Goal: Task Accomplishment & Management: Use online tool/utility

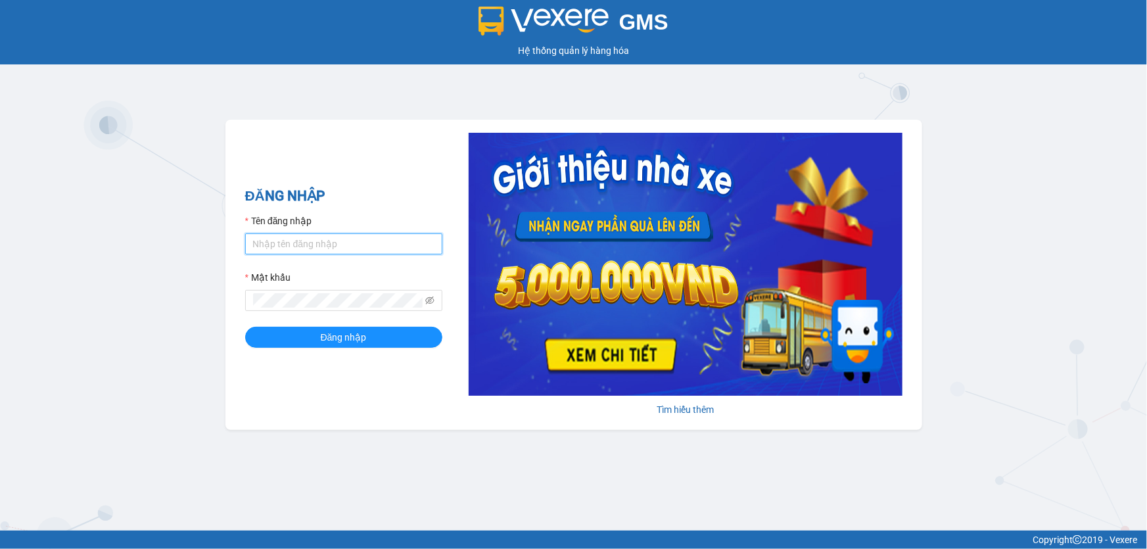
click at [369, 251] on input "Tên đăng nhập" at bounding box center [343, 243] width 197 height 21
type input "j"
type input "huyen.ct"
click at [327, 273] on div "Mật khẩu" at bounding box center [343, 280] width 197 height 20
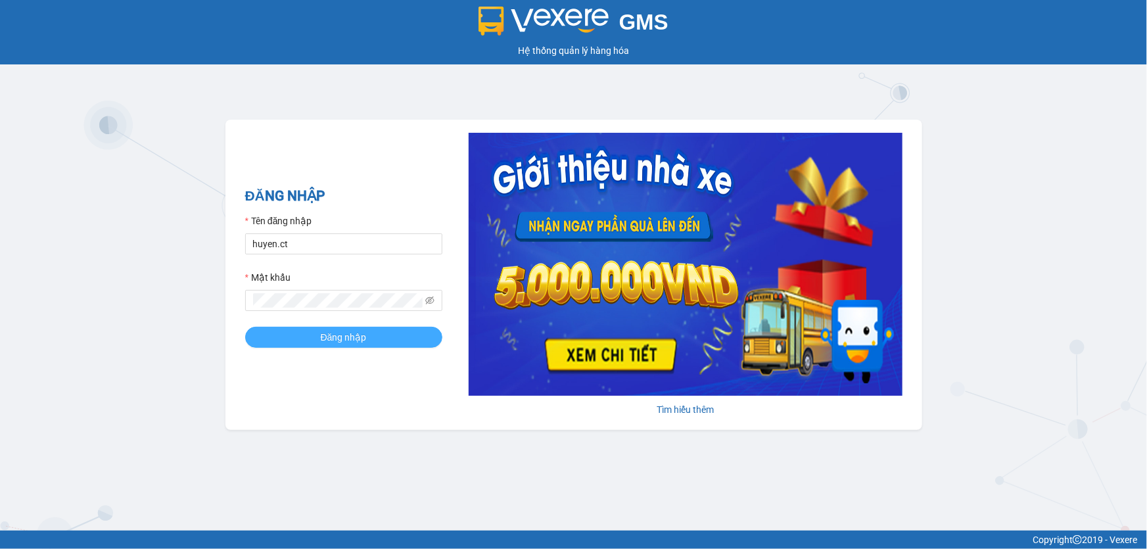
click at [353, 340] on span "Đăng nhập" at bounding box center [344, 337] width 46 height 14
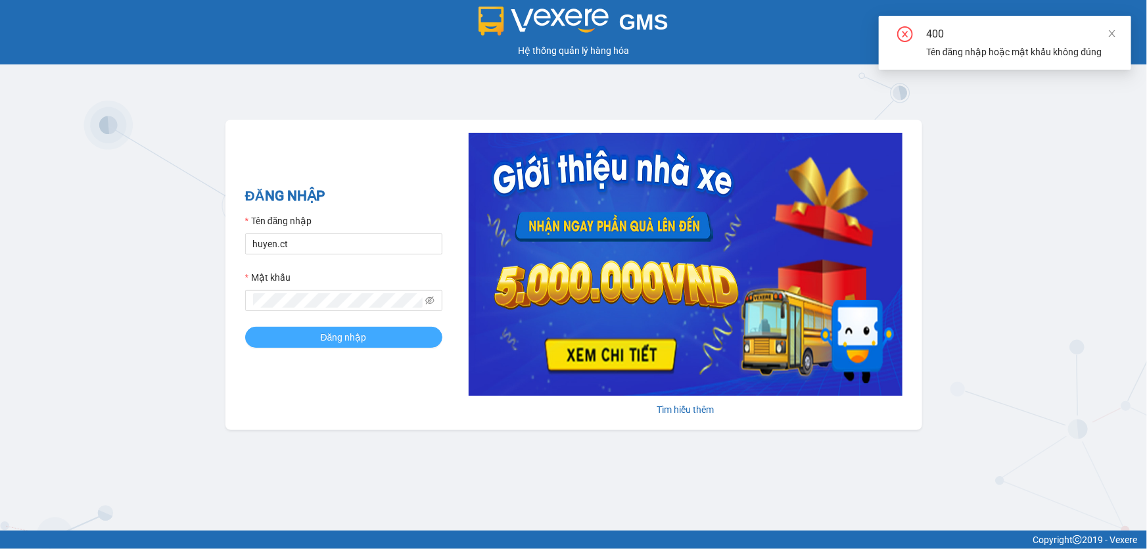
click at [376, 330] on button "Đăng nhập" at bounding box center [343, 337] width 197 height 21
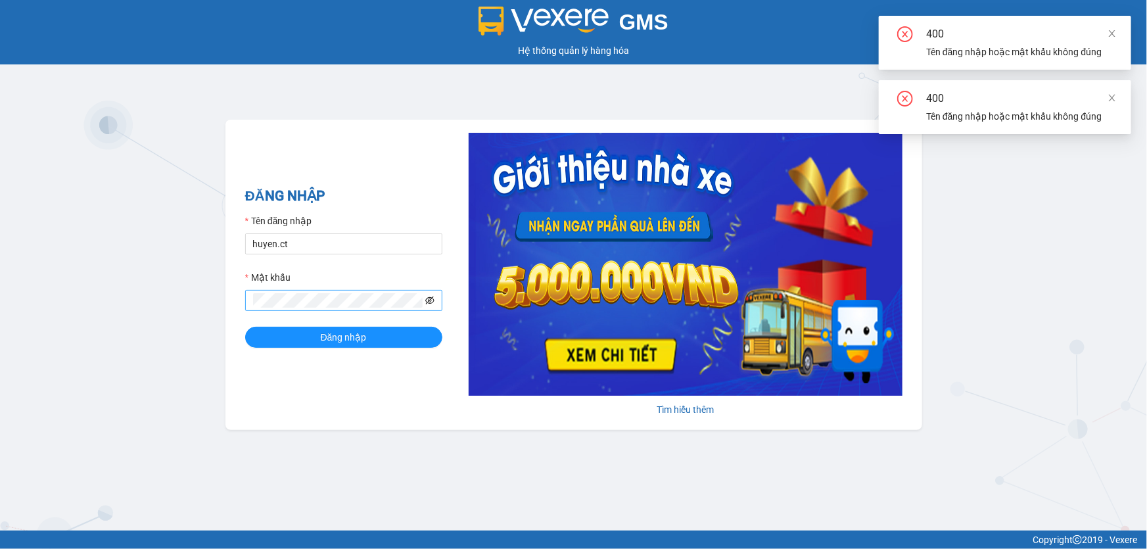
click at [432, 301] on icon "eye-invisible" at bounding box center [429, 300] width 9 height 9
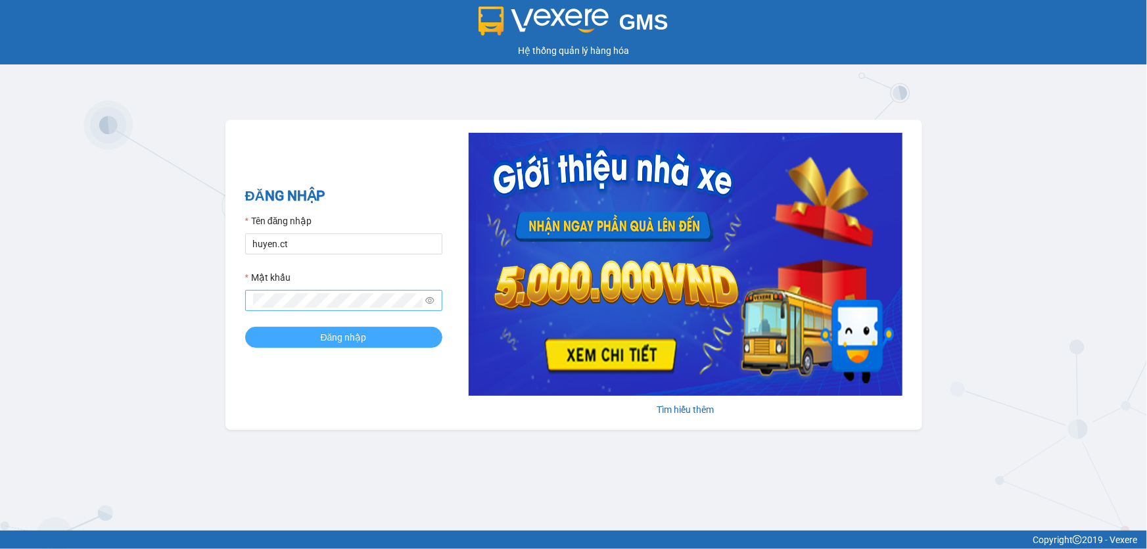
click at [311, 338] on button "Đăng nhập" at bounding box center [343, 337] width 197 height 21
click at [365, 330] on span "Đăng nhập" at bounding box center [344, 337] width 46 height 14
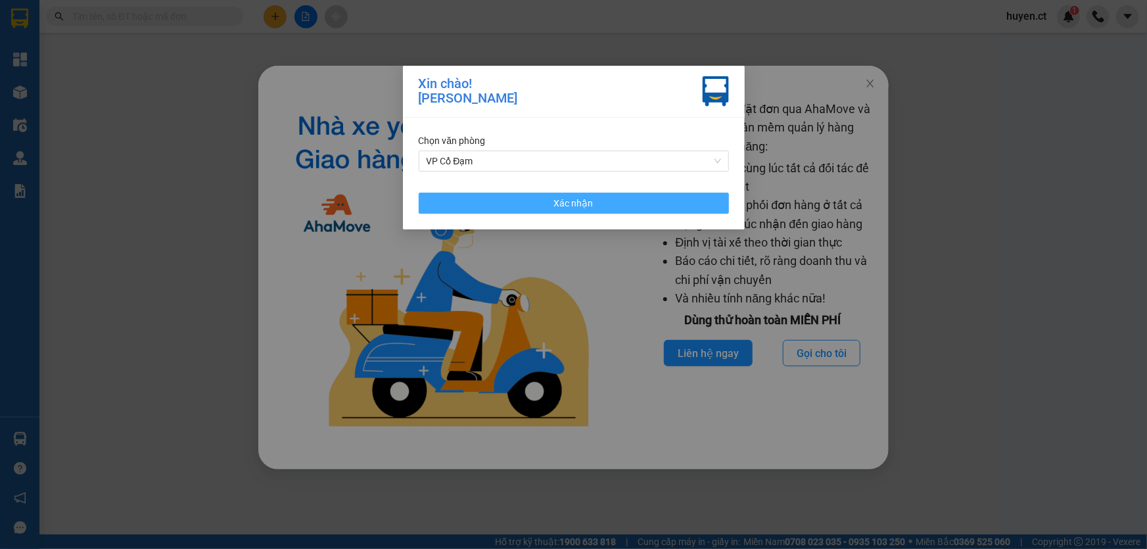
click at [590, 200] on span "Xác nhận" at bounding box center [573, 203] width 39 height 14
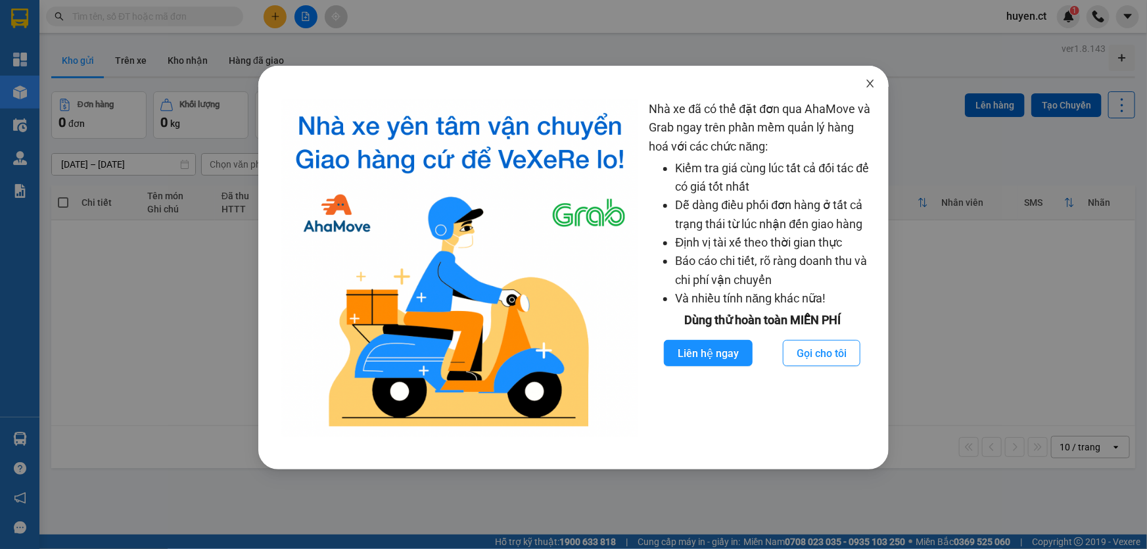
click at [869, 83] on icon "close" at bounding box center [870, 84] width 7 height 8
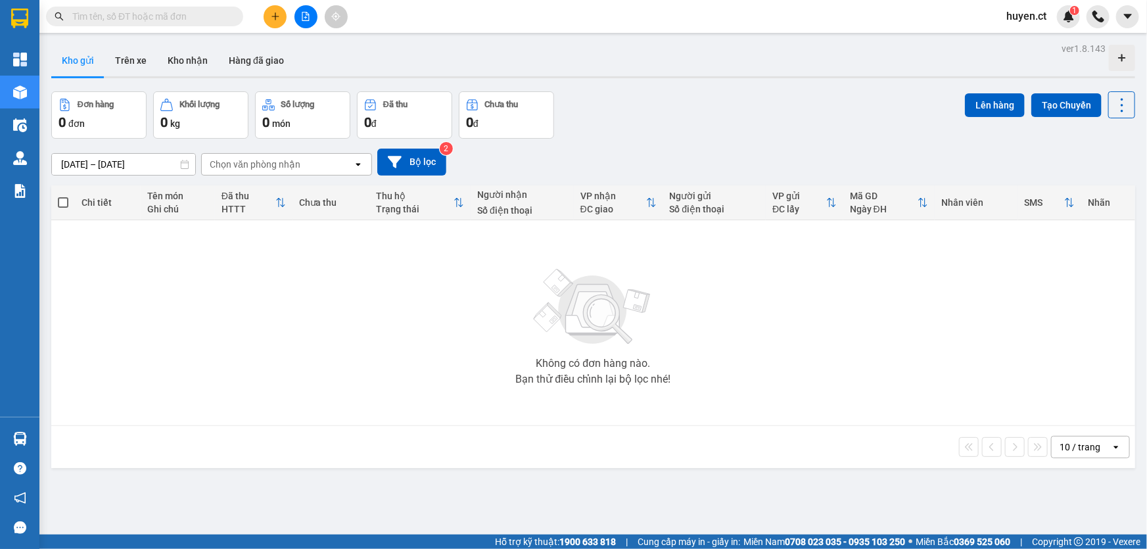
click at [184, 13] on input "text" at bounding box center [149, 16] width 155 height 14
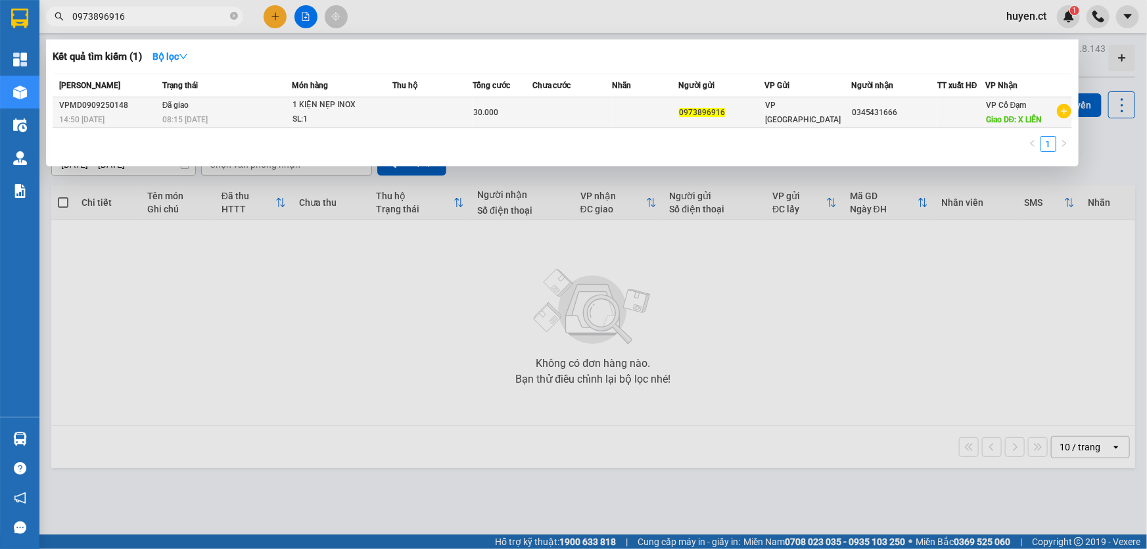
type input "0973896916"
click at [321, 112] on div "1 KIỆN NẸP INOX" at bounding box center [341, 105] width 99 height 14
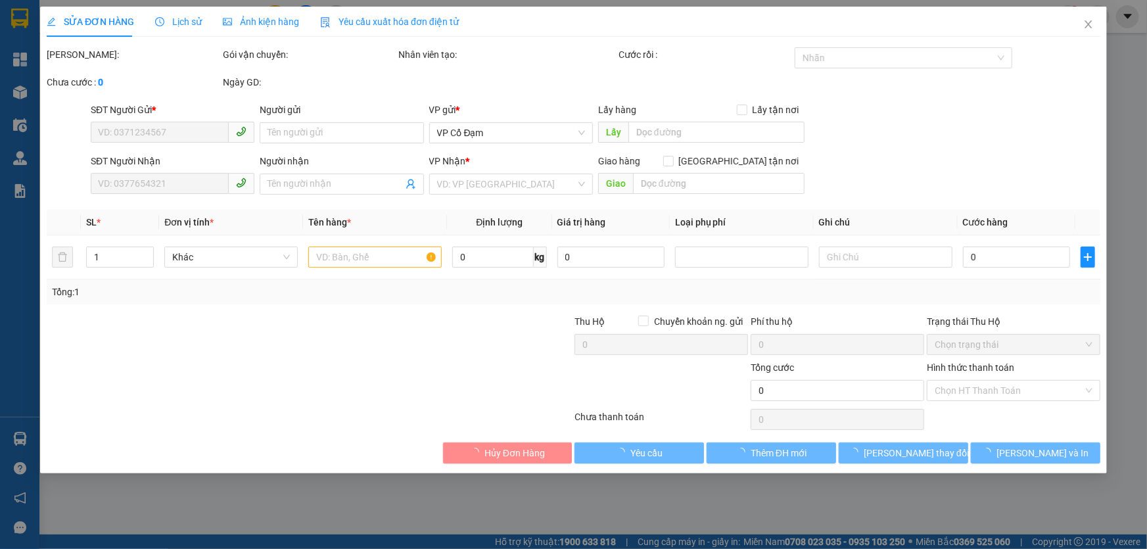
type input "0973896916"
type input "0345431666"
type input "X LIÊN"
type input "30.000"
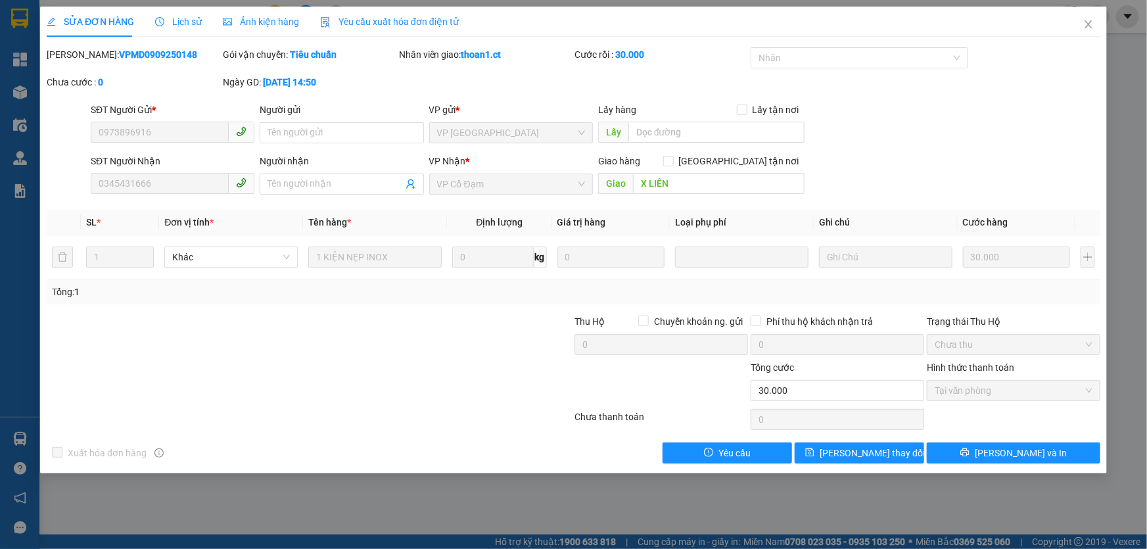
click at [183, 21] on span "Lịch sử" at bounding box center [178, 21] width 47 height 11
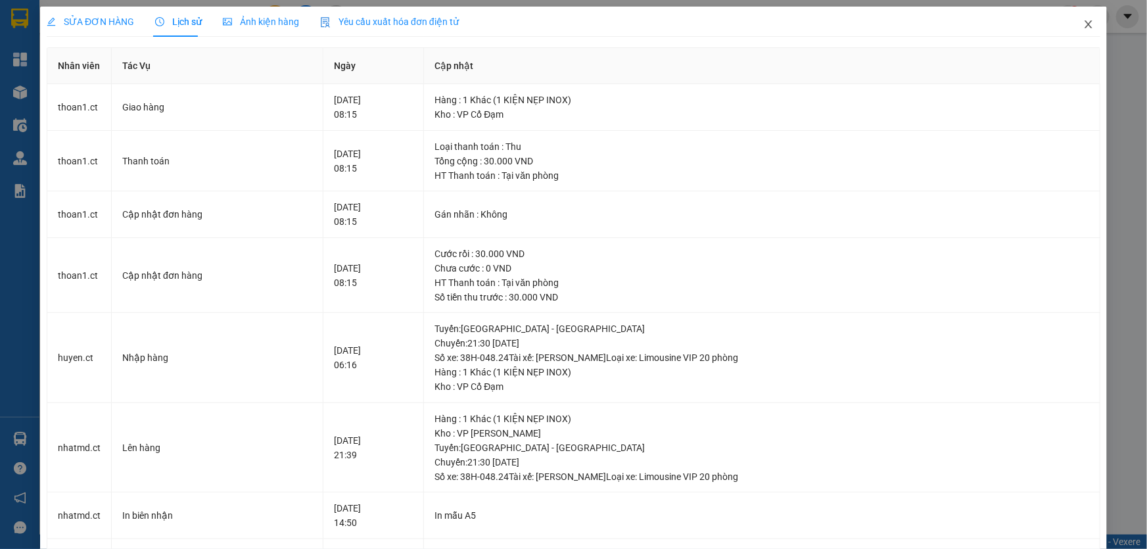
click at [1083, 20] on icon "close" at bounding box center [1088, 24] width 11 height 11
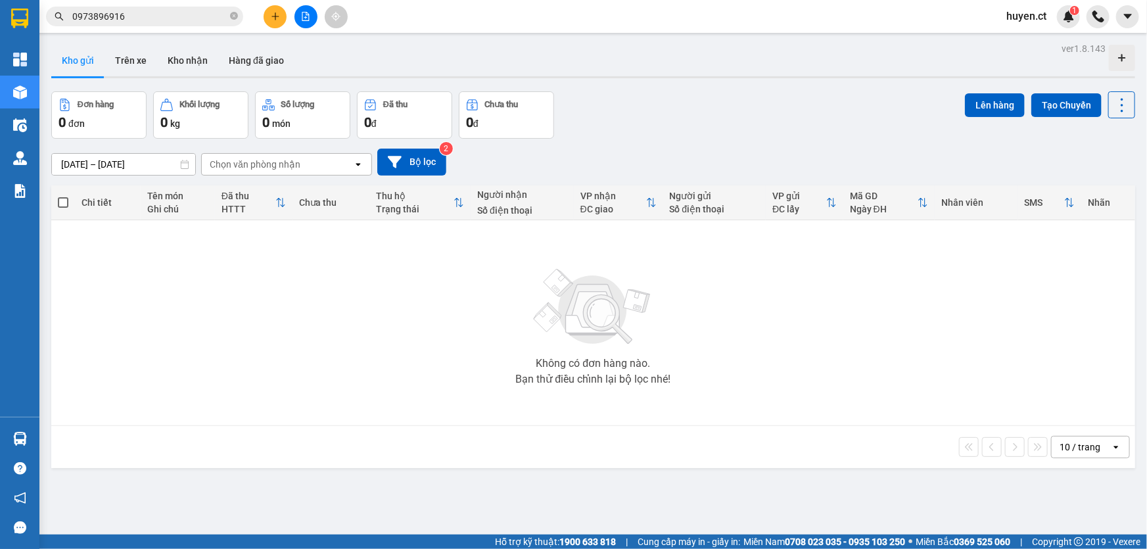
click at [173, 13] on input "0973896916" at bounding box center [149, 16] width 155 height 14
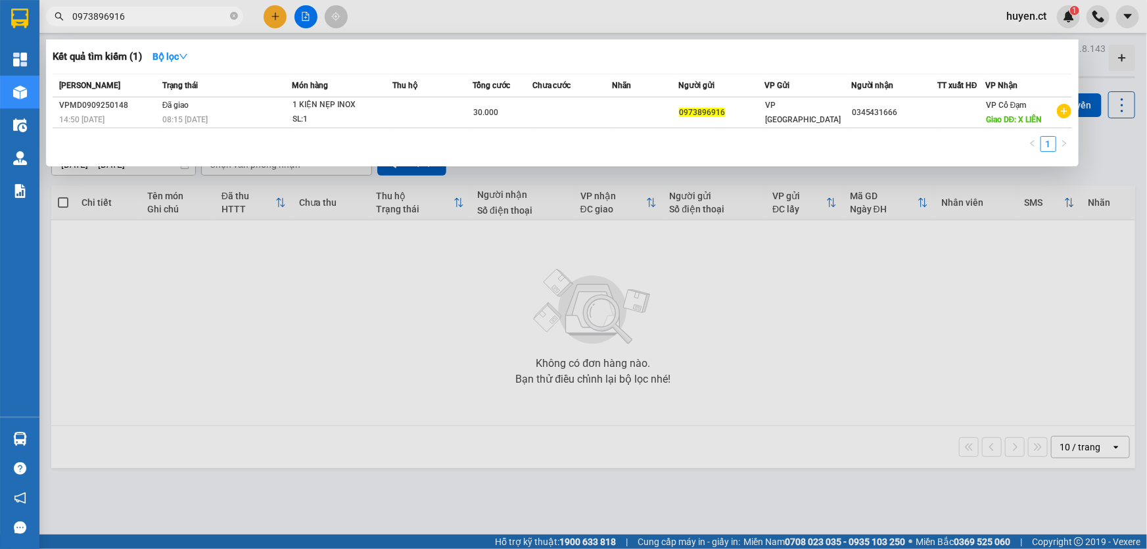
click at [154, 14] on input "0973896916" at bounding box center [149, 16] width 155 height 14
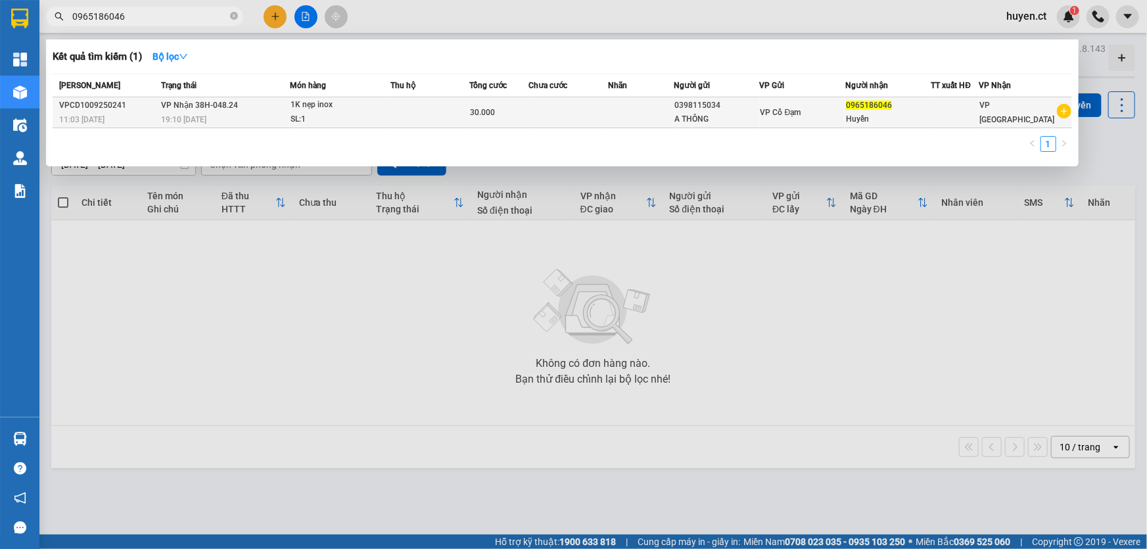
type input "0965186046"
click at [725, 118] on div "A THÔNG" at bounding box center [716, 119] width 84 height 14
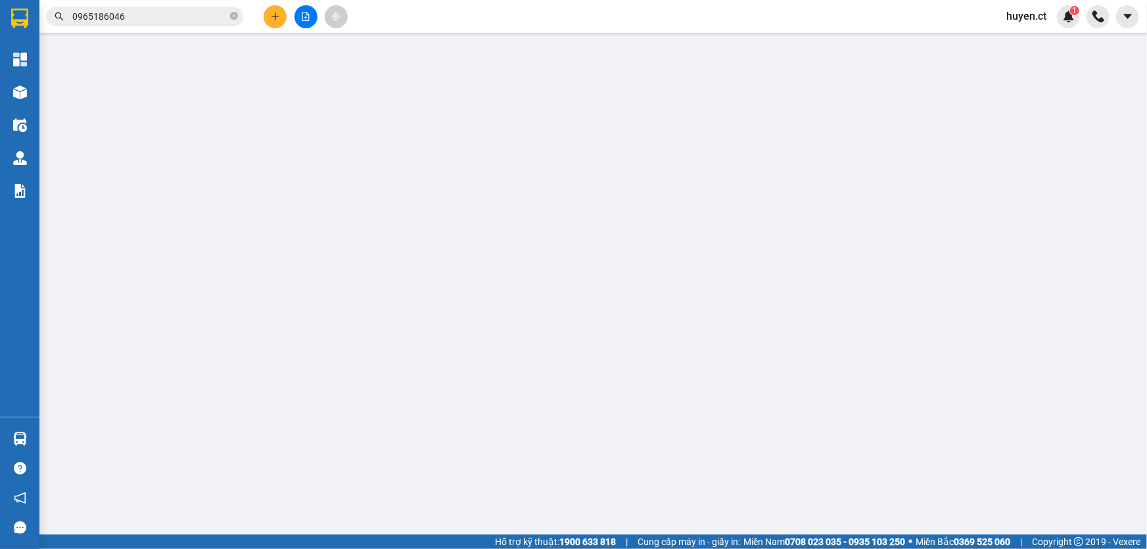
type input "0398115034"
type input "A THÔNG"
type input "0965186046"
type input "Huyền"
type input "30.000"
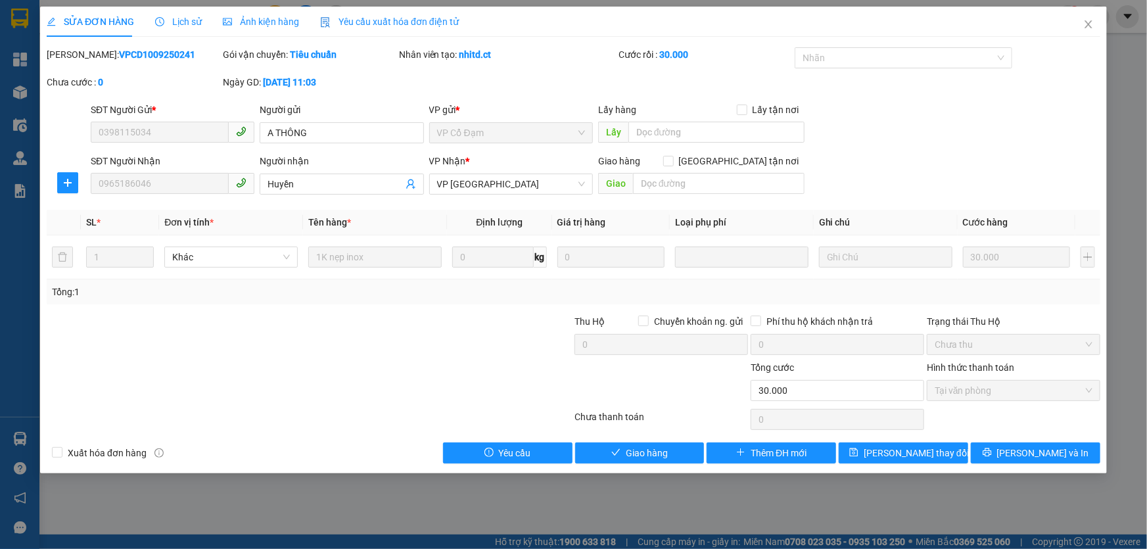
click at [189, 22] on span "Lịch sử" at bounding box center [178, 21] width 47 height 11
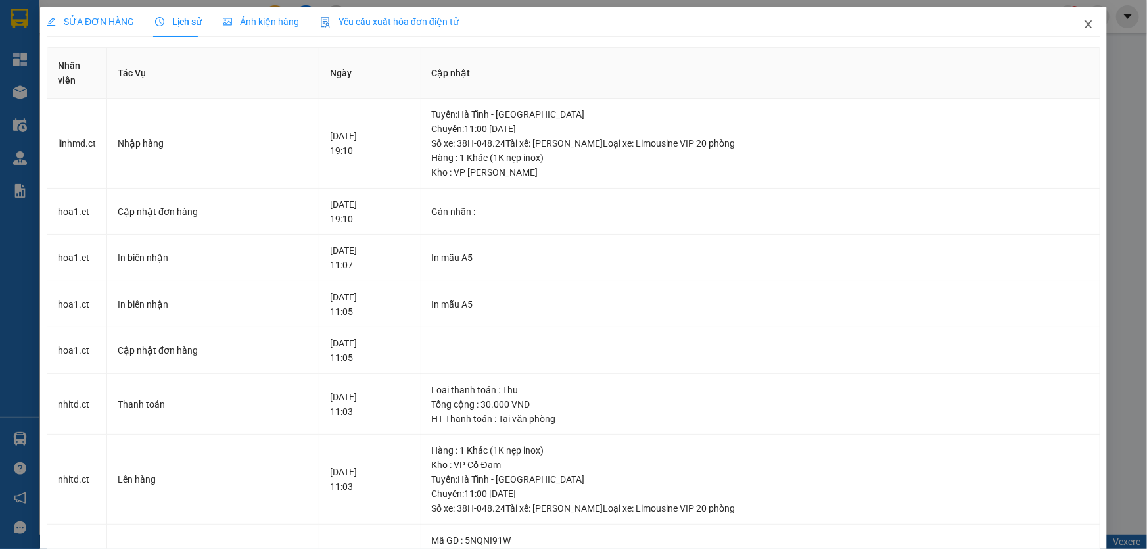
click at [1083, 29] on icon "close" at bounding box center [1088, 24] width 11 height 11
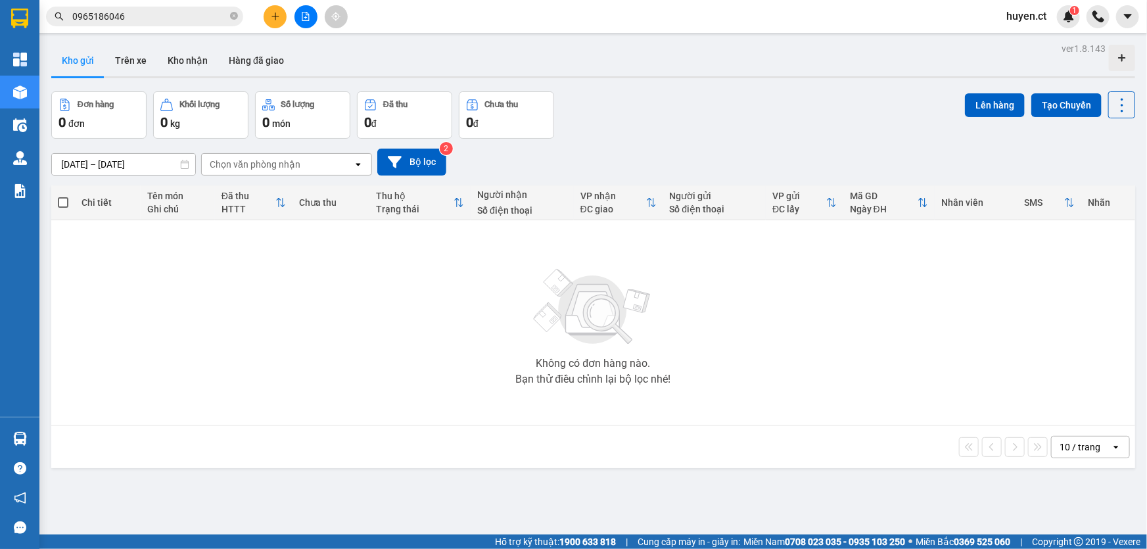
click at [192, 11] on input "0965186046" at bounding box center [149, 16] width 155 height 14
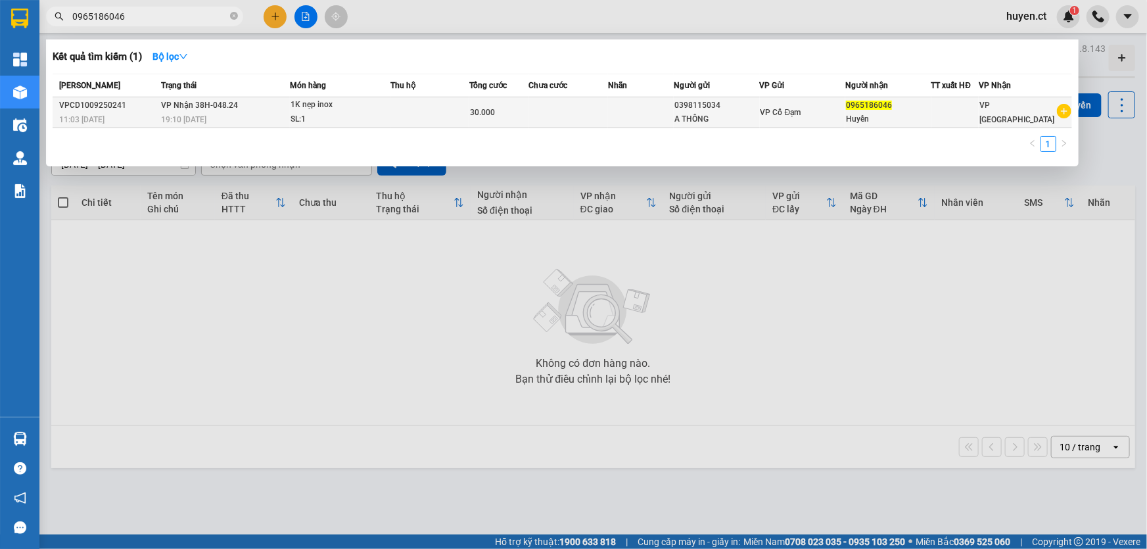
click at [899, 118] on div "Huyền" at bounding box center [888, 119] width 84 height 14
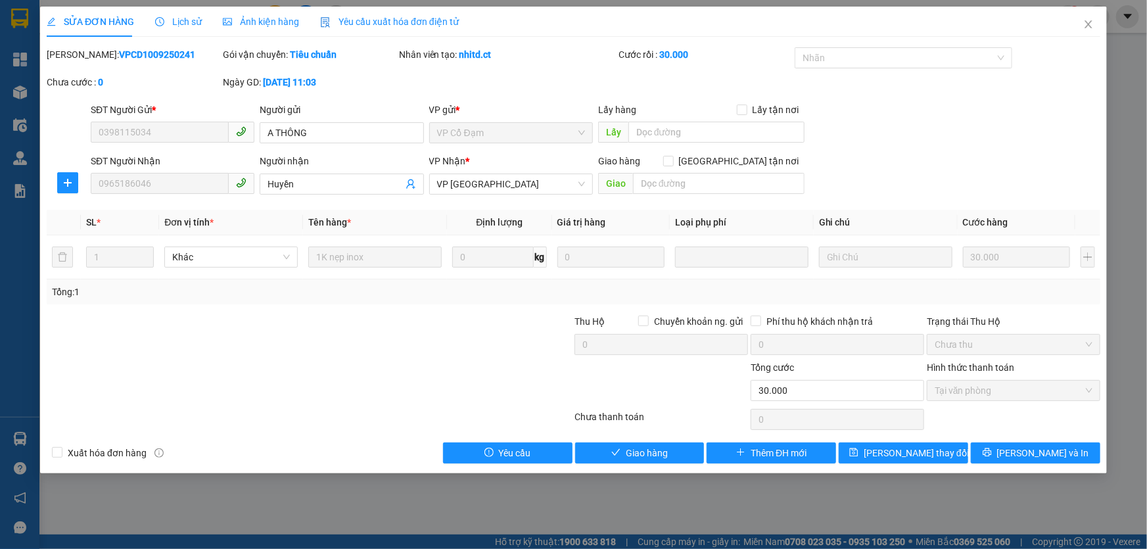
click at [172, 16] on span "Lịch sử" at bounding box center [178, 21] width 47 height 11
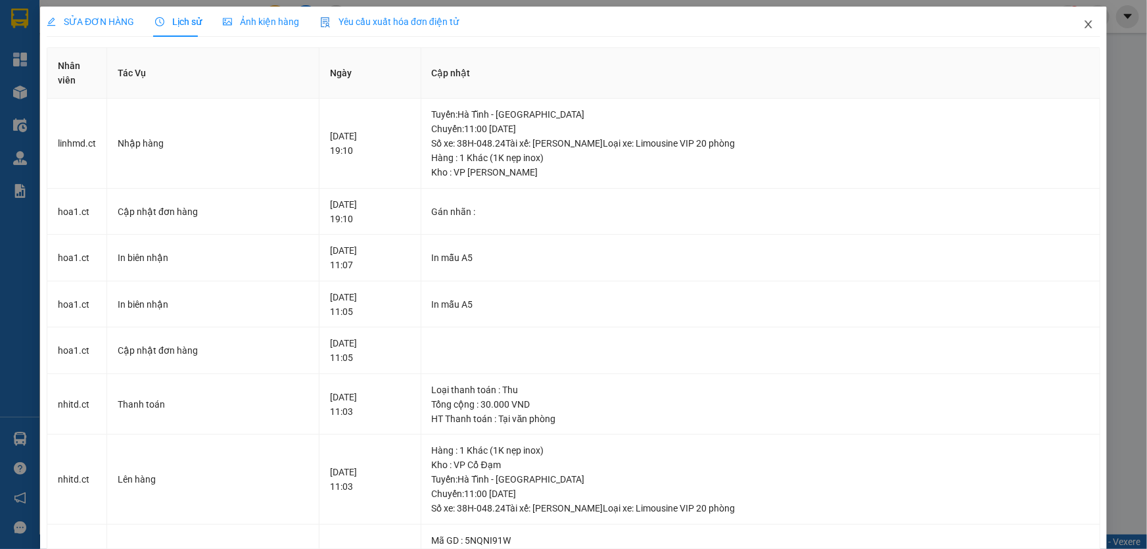
click at [1083, 30] on icon "close" at bounding box center [1088, 24] width 11 height 11
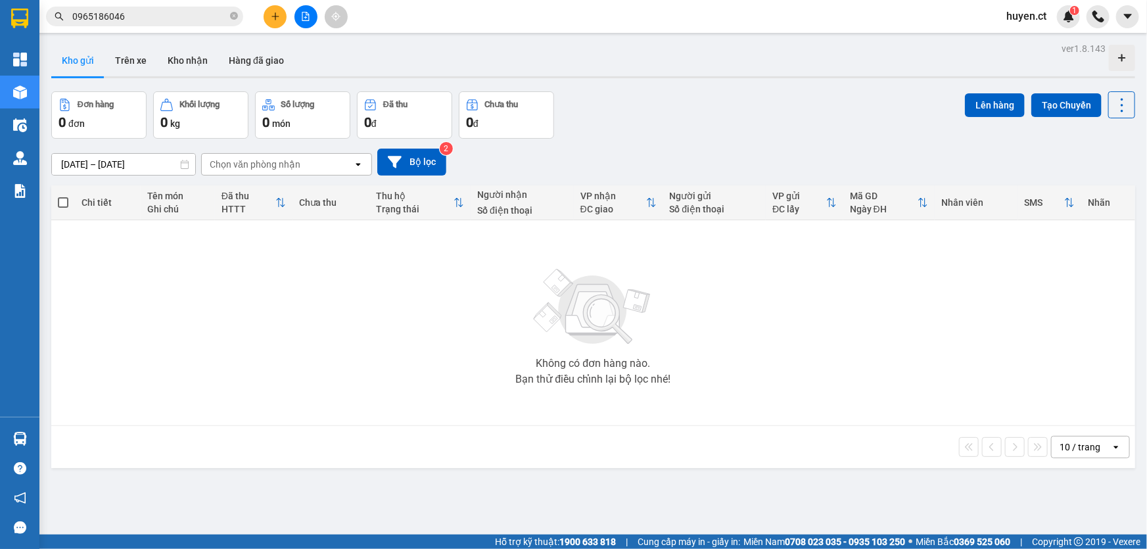
click at [152, 23] on input "0965186046" at bounding box center [149, 16] width 155 height 14
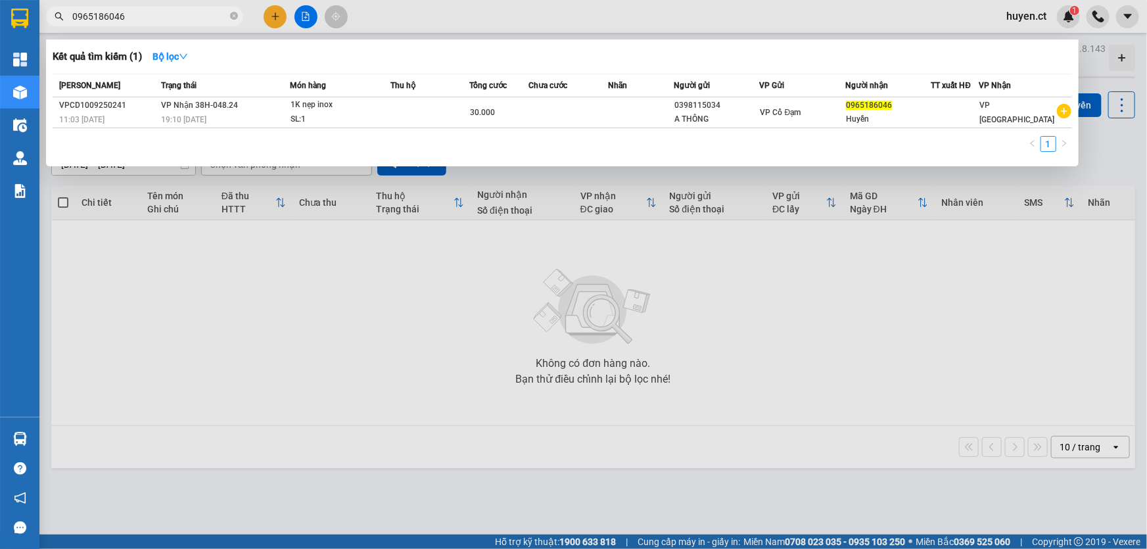
click at [152, 23] on input "0965186046" at bounding box center [149, 16] width 155 height 14
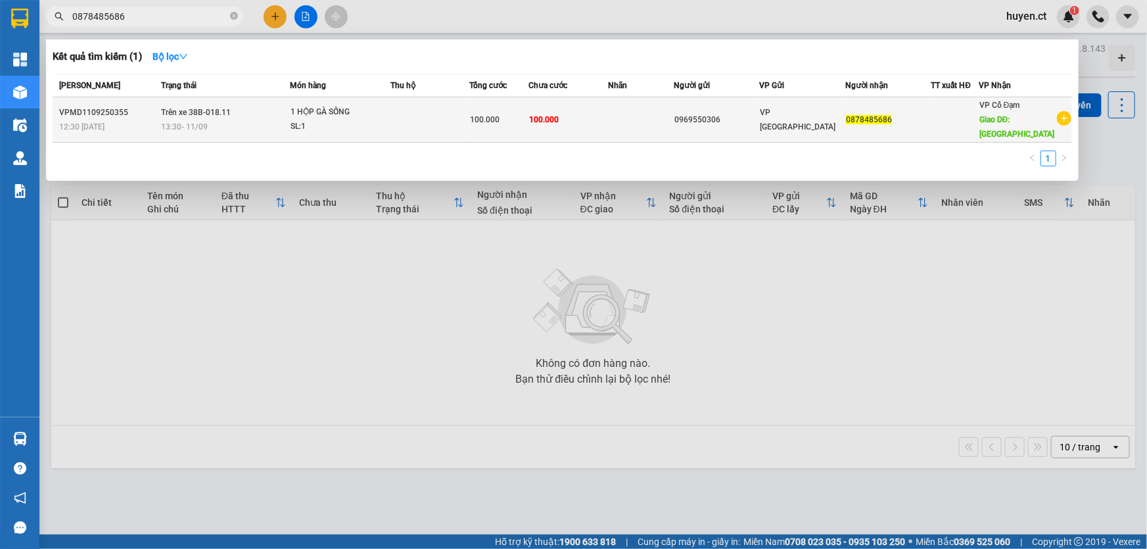
type input "0878485686"
click at [493, 122] on span "100.000" at bounding box center [485, 119] width 30 height 9
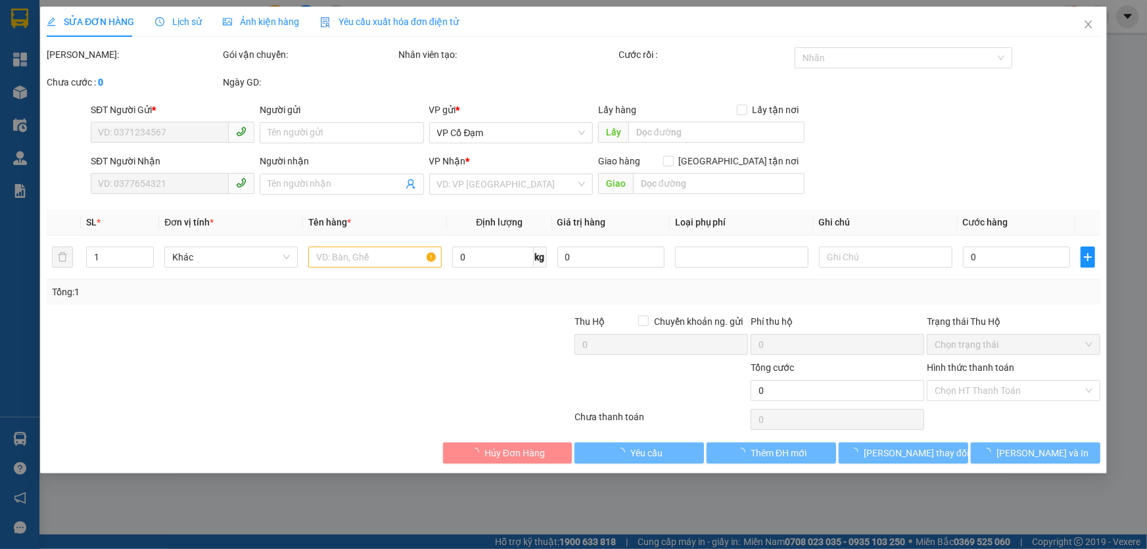
type input "0969550306"
type input "0878485686"
type input "BÌNH LỘC"
type input "100.000"
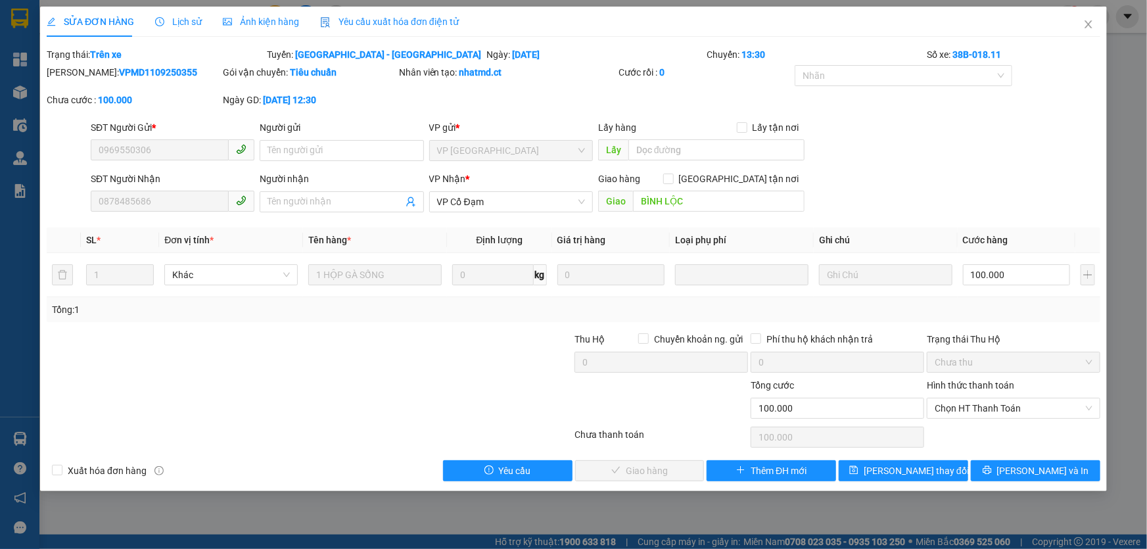
click at [197, 24] on span "Lịch sử" at bounding box center [178, 21] width 47 height 11
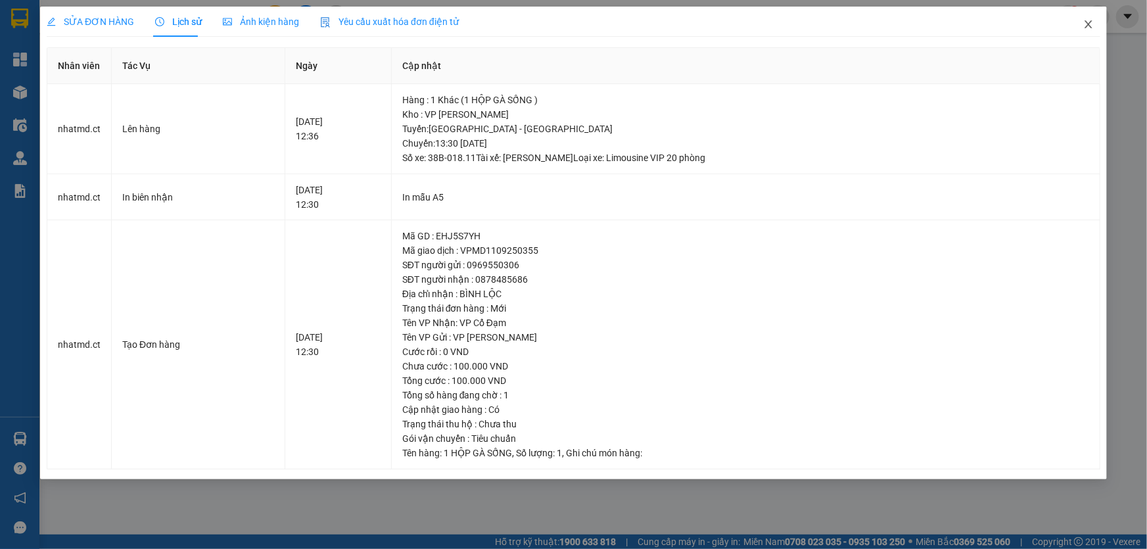
click at [1085, 22] on icon "close" at bounding box center [1087, 24] width 7 height 8
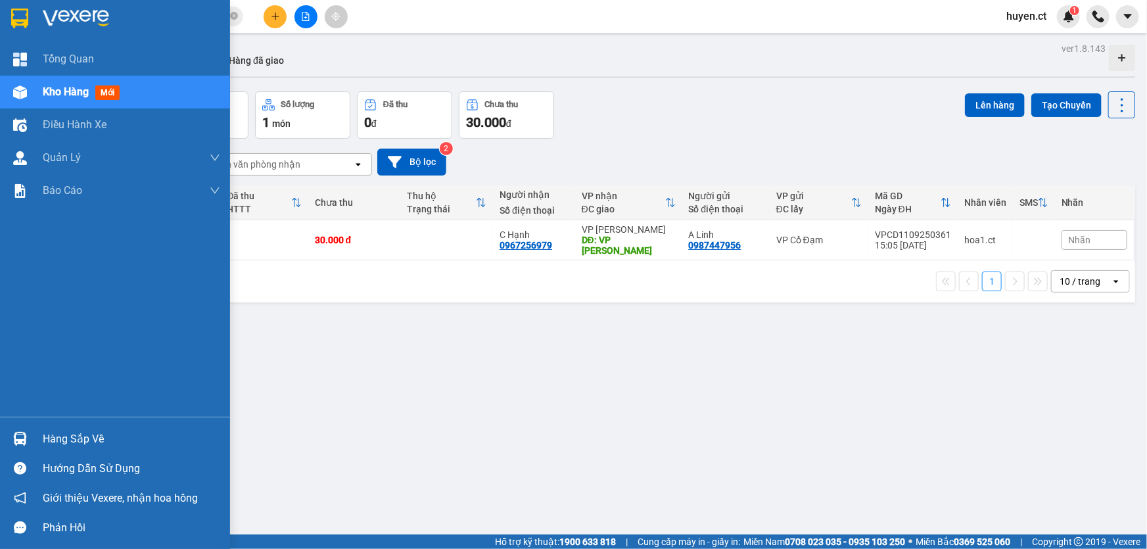
click at [106, 91] on span "mới" at bounding box center [107, 92] width 24 height 14
click at [114, 89] on span "mới" at bounding box center [107, 92] width 24 height 14
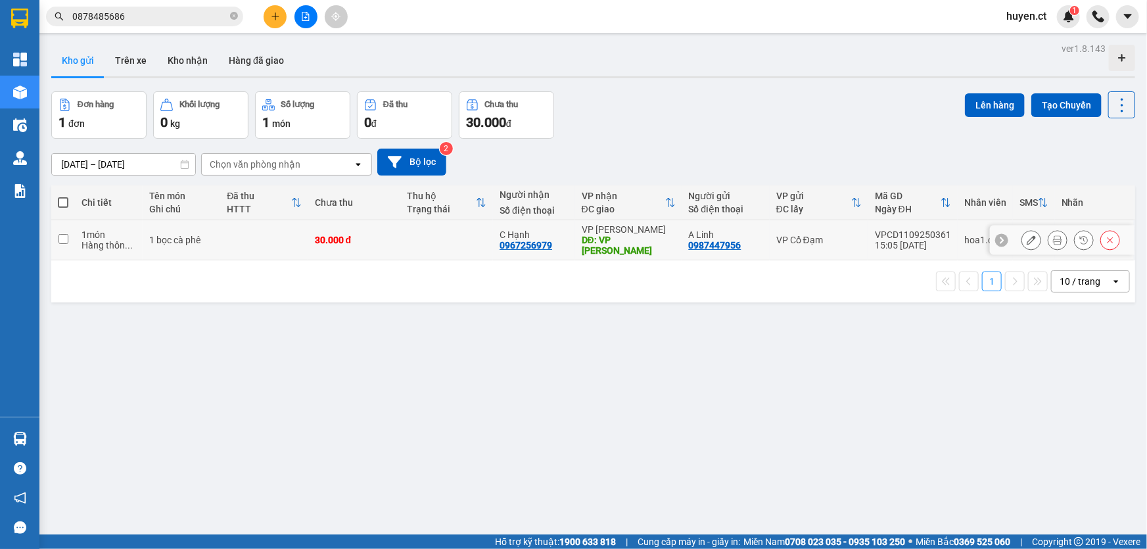
click at [63, 234] on input "checkbox" at bounding box center [63, 239] width 10 height 10
checkbox input "true"
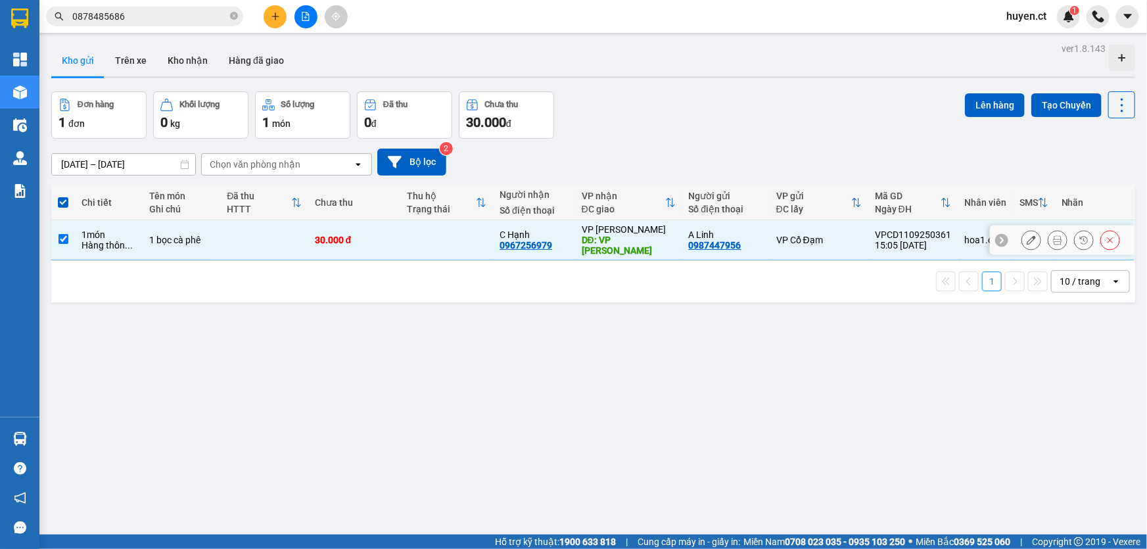
click at [1053, 235] on icon at bounding box center [1057, 239] width 9 height 9
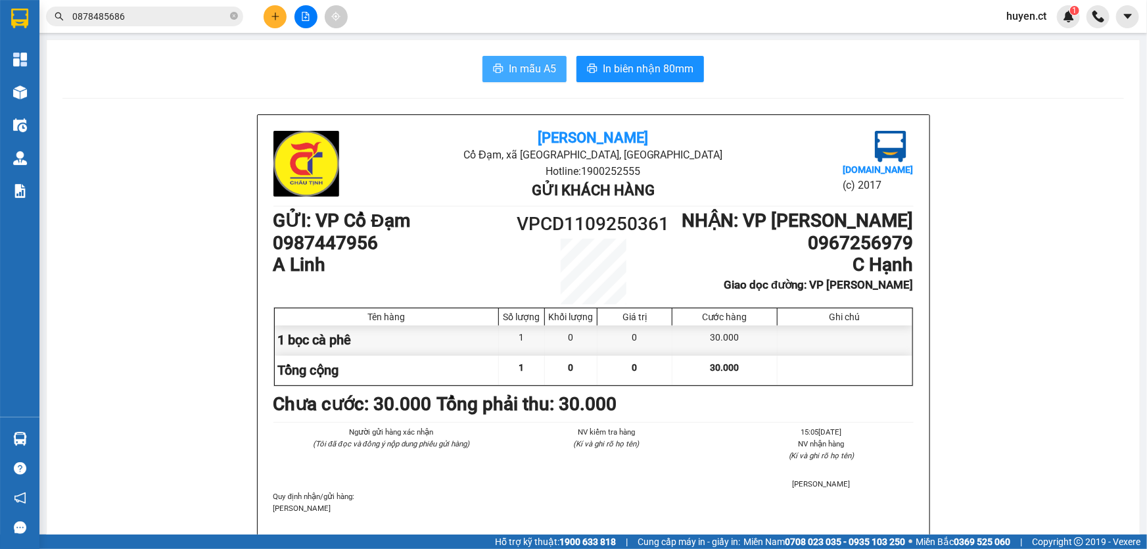
click at [532, 68] on span "In mẫu A5" at bounding box center [532, 68] width 47 height 16
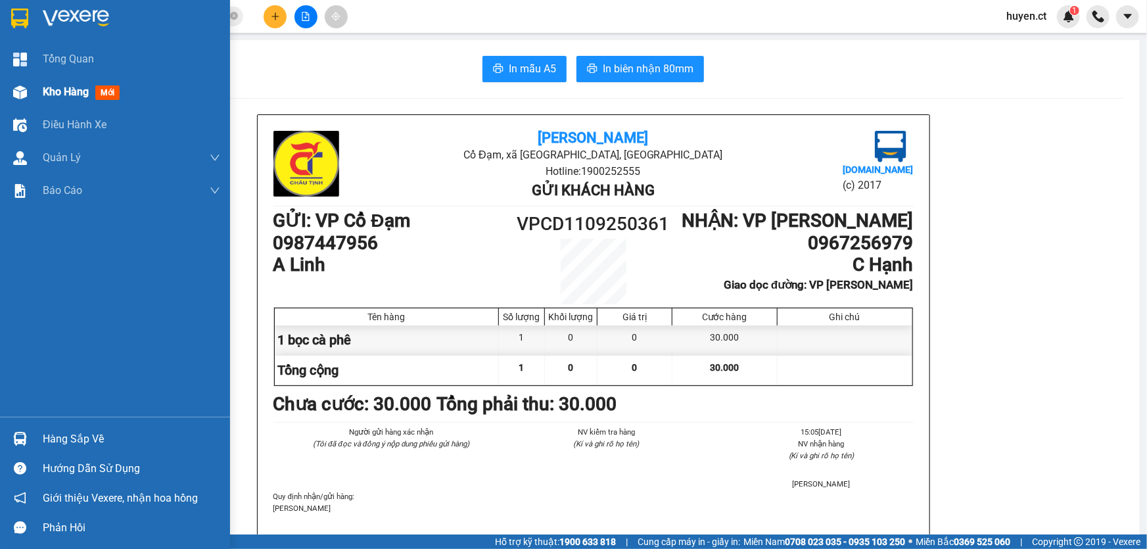
click at [100, 93] on span "mới" at bounding box center [107, 92] width 24 height 14
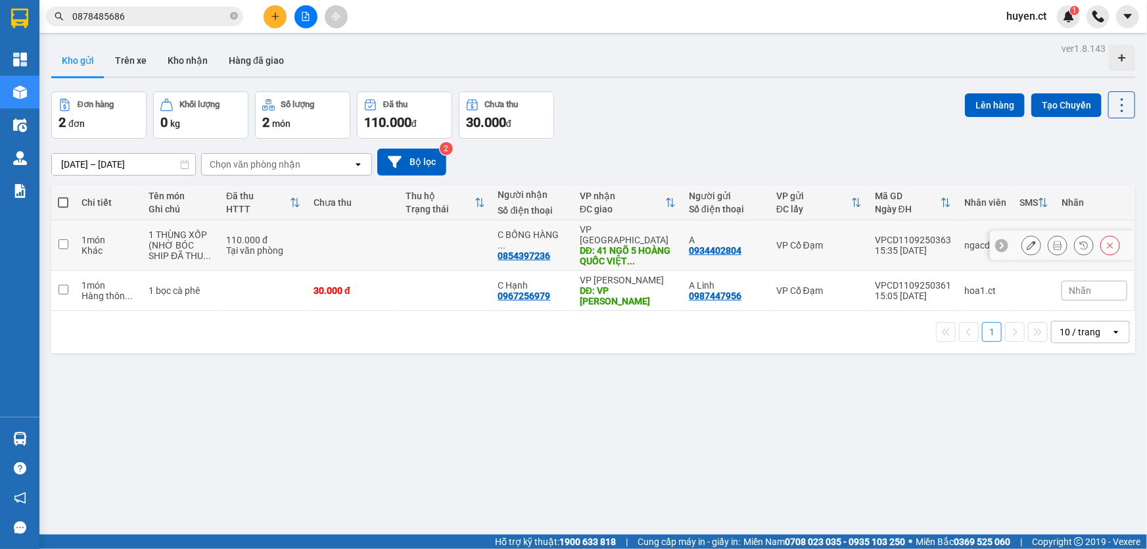
click at [101, 235] on div "1 món" at bounding box center [108, 240] width 54 height 11
checkbox input "true"
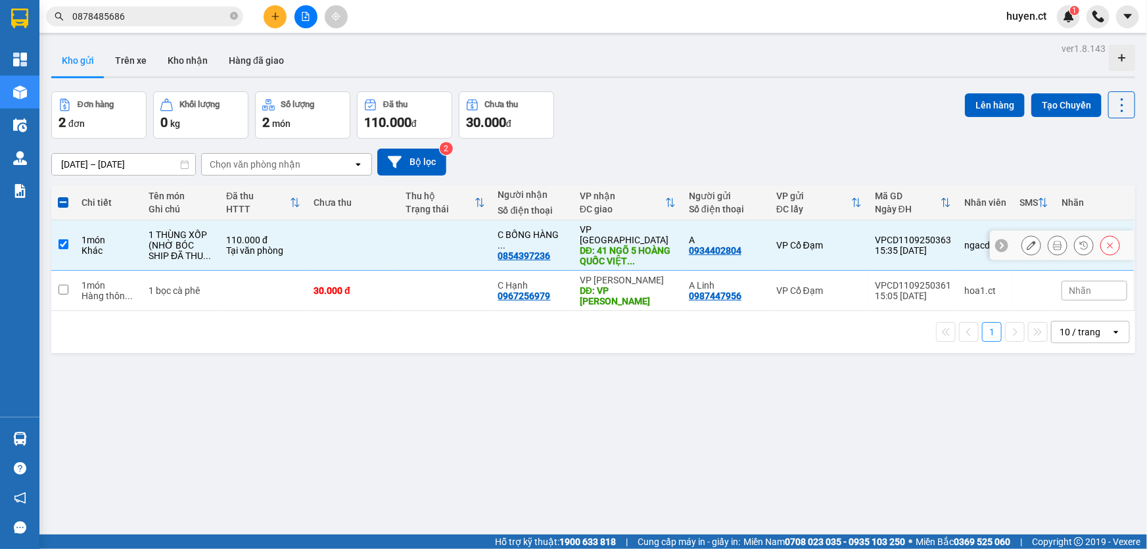
click at [1030, 240] on button at bounding box center [1031, 245] width 18 height 23
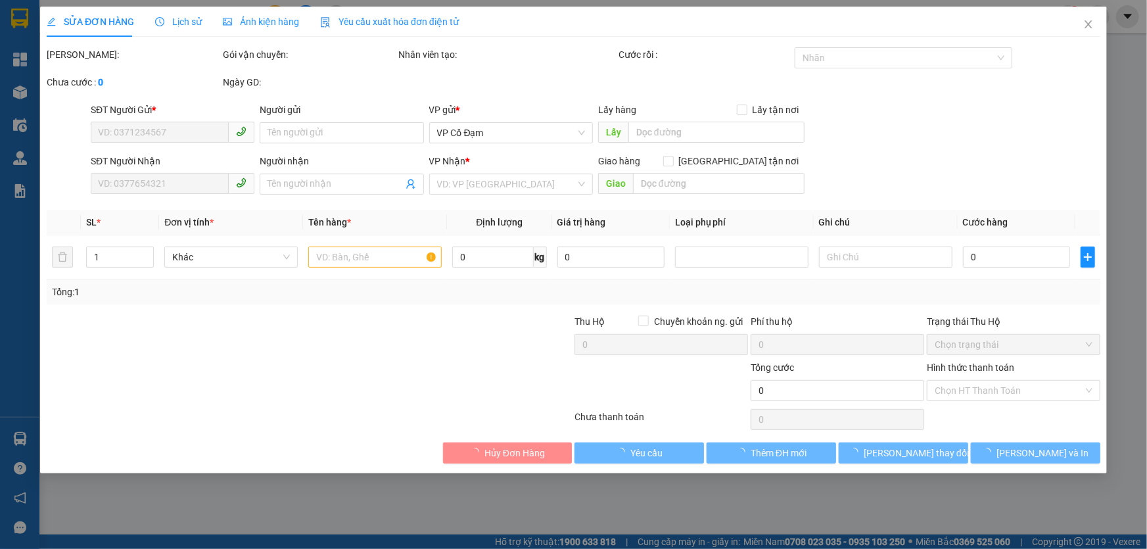
type input "0934402804"
type input "A"
type input "0854397236"
type input "C BỐNG HÀNG BAY"
type input "41 NGÕ 5 HOÀNG QUỐC VIỆT ,CẦU GIẤY"
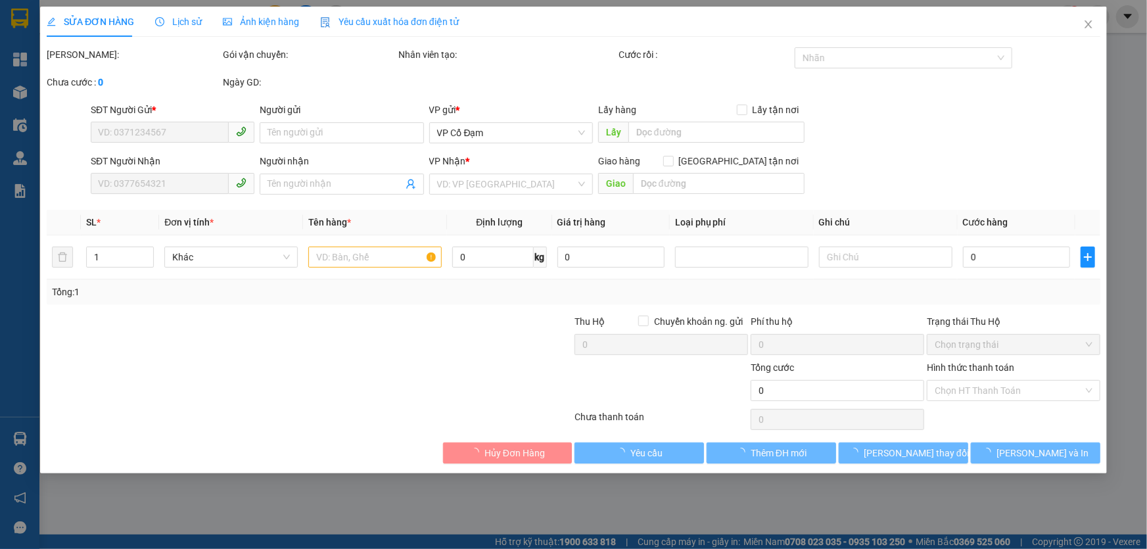
type input "110.000"
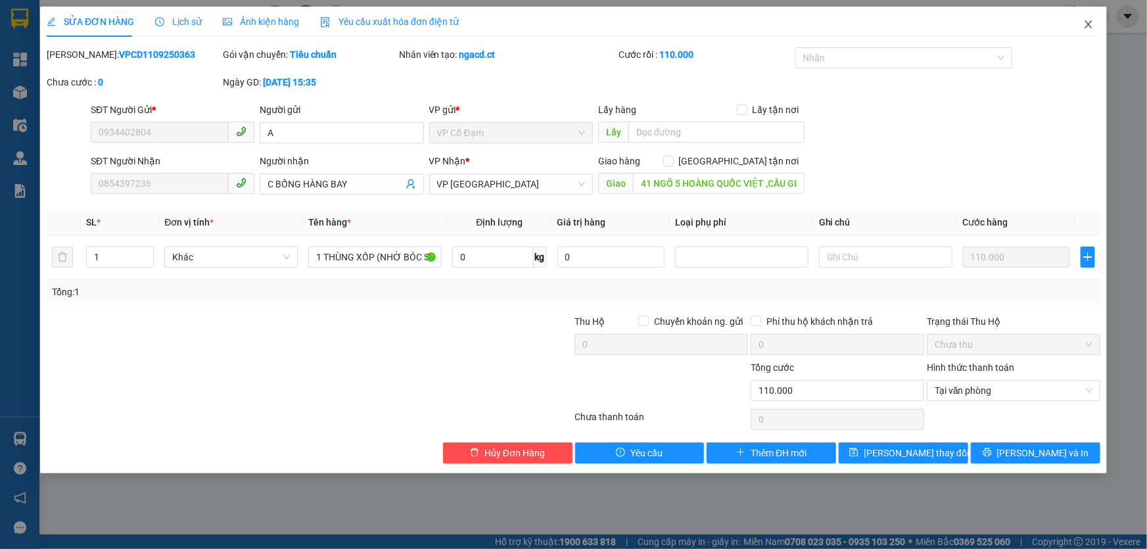
click at [1083, 20] on icon "close" at bounding box center [1088, 24] width 11 height 11
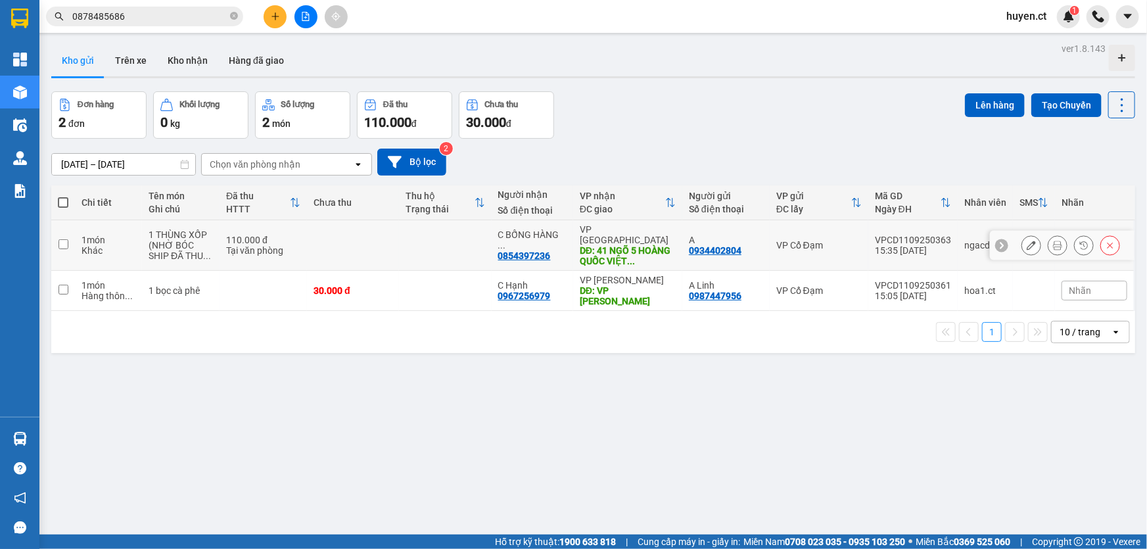
click at [1053, 240] on icon at bounding box center [1057, 244] width 9 height 9
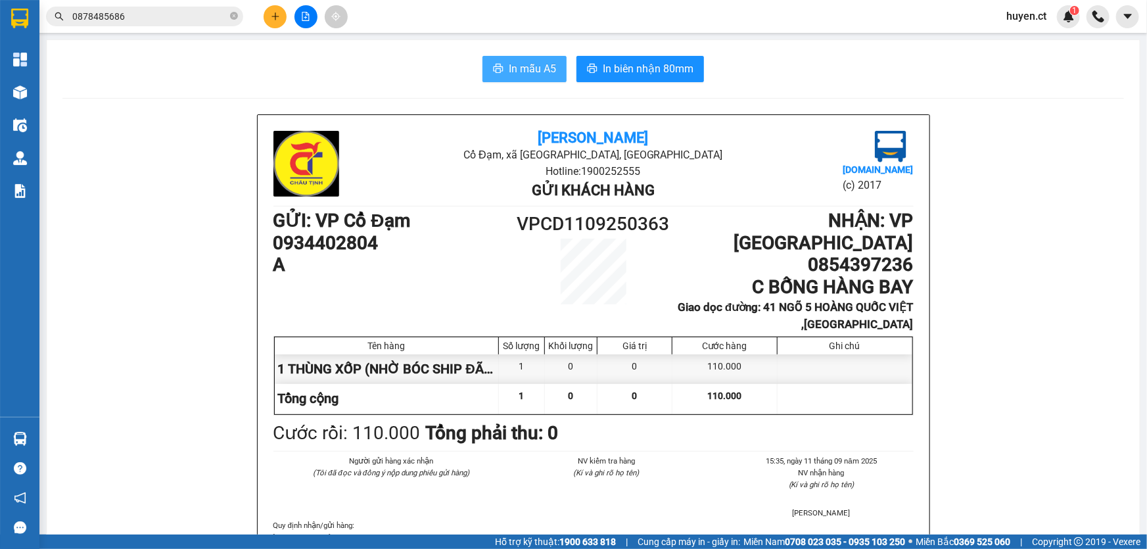
click at [502, 58] on button "In mẫu A5" at bounding box center [524, 69] width 84 height 26
